Goal: Information Seeking & Learning: Learn about a topic

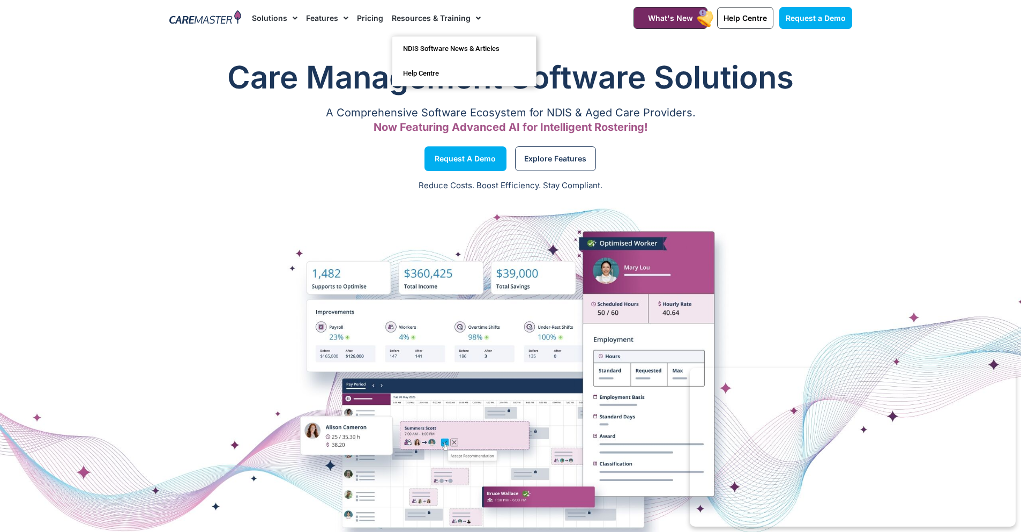
click at [472, 18] on span "Menu" at bounding box center [476, 18] width 10 height 18
click at [429, 50] on link "NDIS Software News & Articles" at bounding box center [464, 48] width 144 height 25
